Goal: Find specific page/section: Find specific page/section

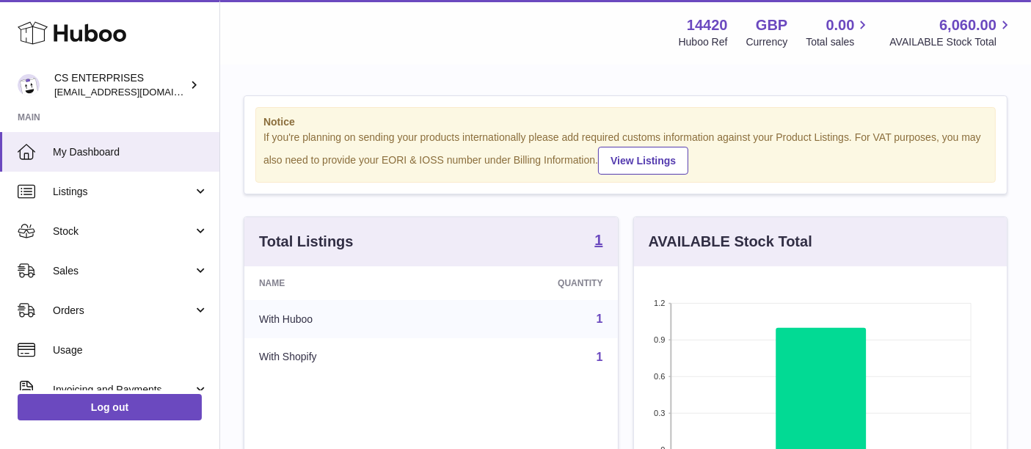
drag, startPoint x: 0, startPoint y: 0, endPoint x: 333, endPoint y: 74, distance: 341.4
click at [333, 74] on div "Menu Huboo 14420 Huboo Ref GBP Currency 0.00 Total sales 6,060.00 AVAILABLE Sto…" at bounding box center [625, 439] width 811 height 878
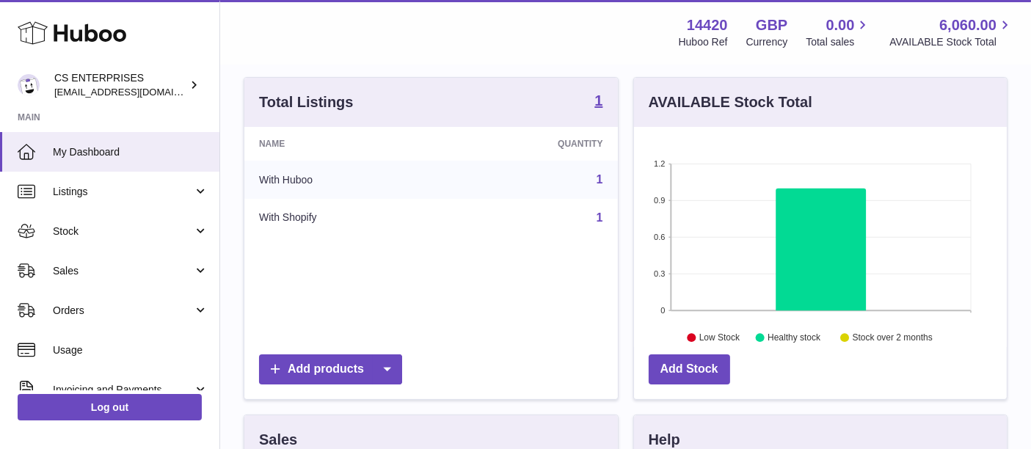
scroll to position [141, 0]
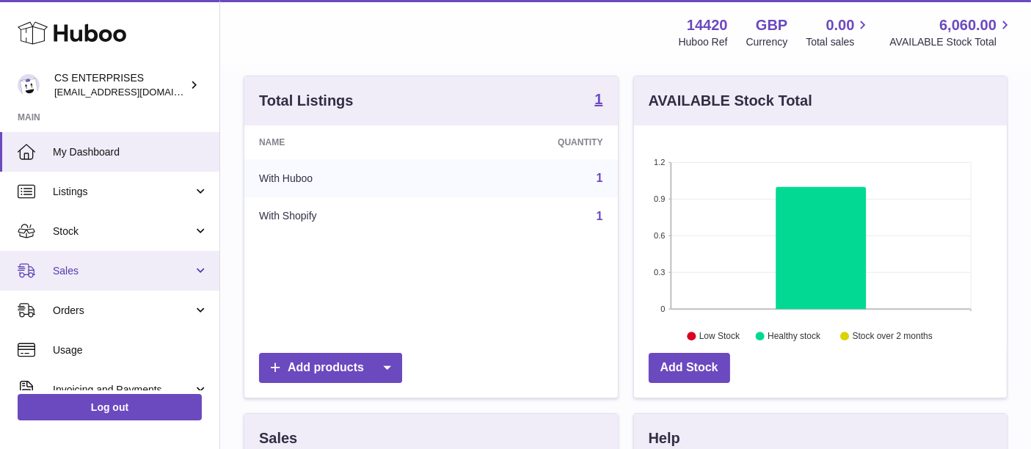
click at [123, 277] on span "Sales" at bounding box center [123, 271] width 140 height 14
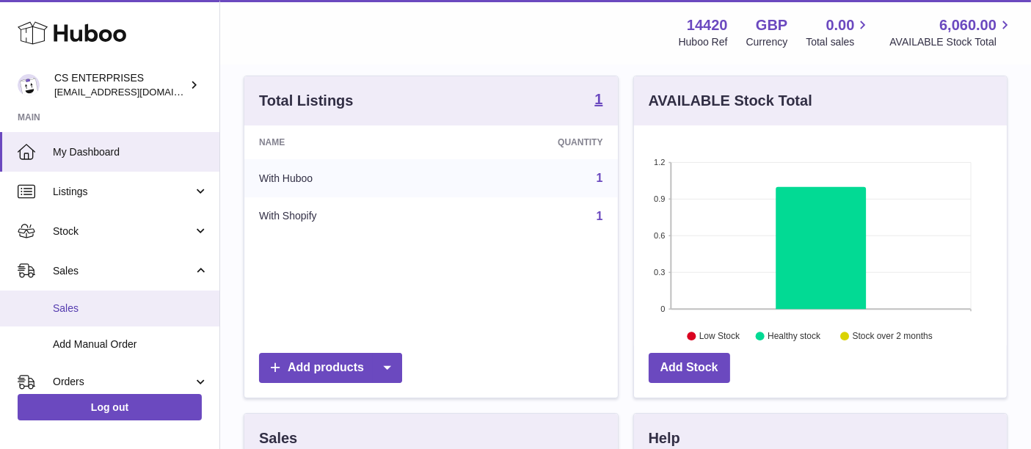
click at [121, 302] on span "Sales" at bounding box center [131, 309] width 156 height 14
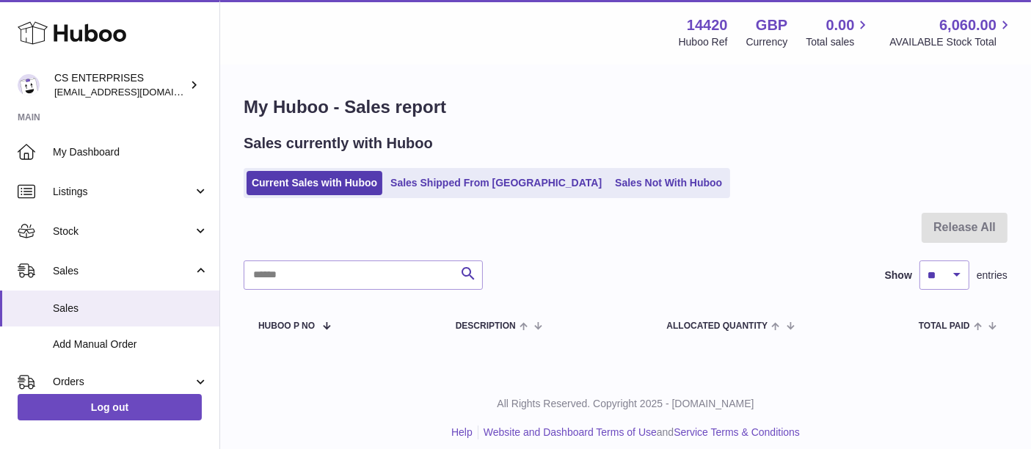
scroll to position [11, 0]
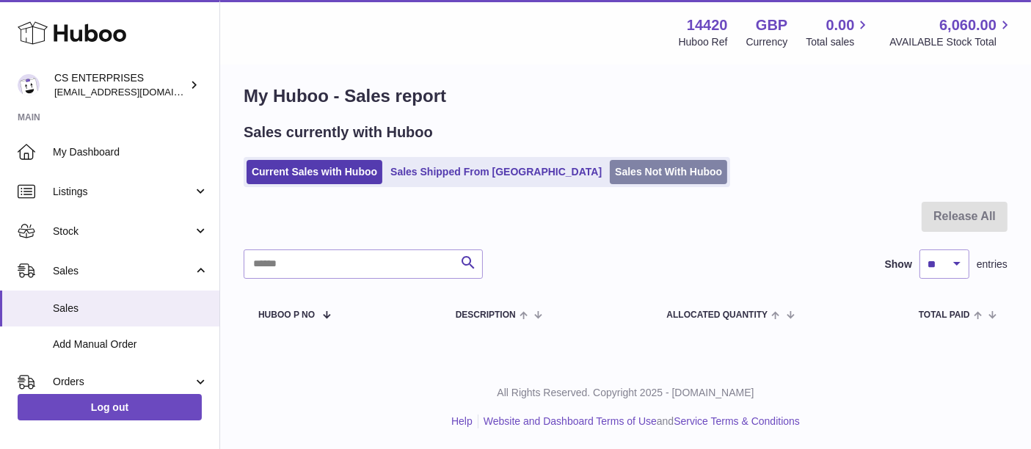
click at [610, 168] on link "Sales Not With Huboo" at bounding box center [668, 172] width 117 height 24
